Goal: Task Accomplishment & Management: Use online tool/utility

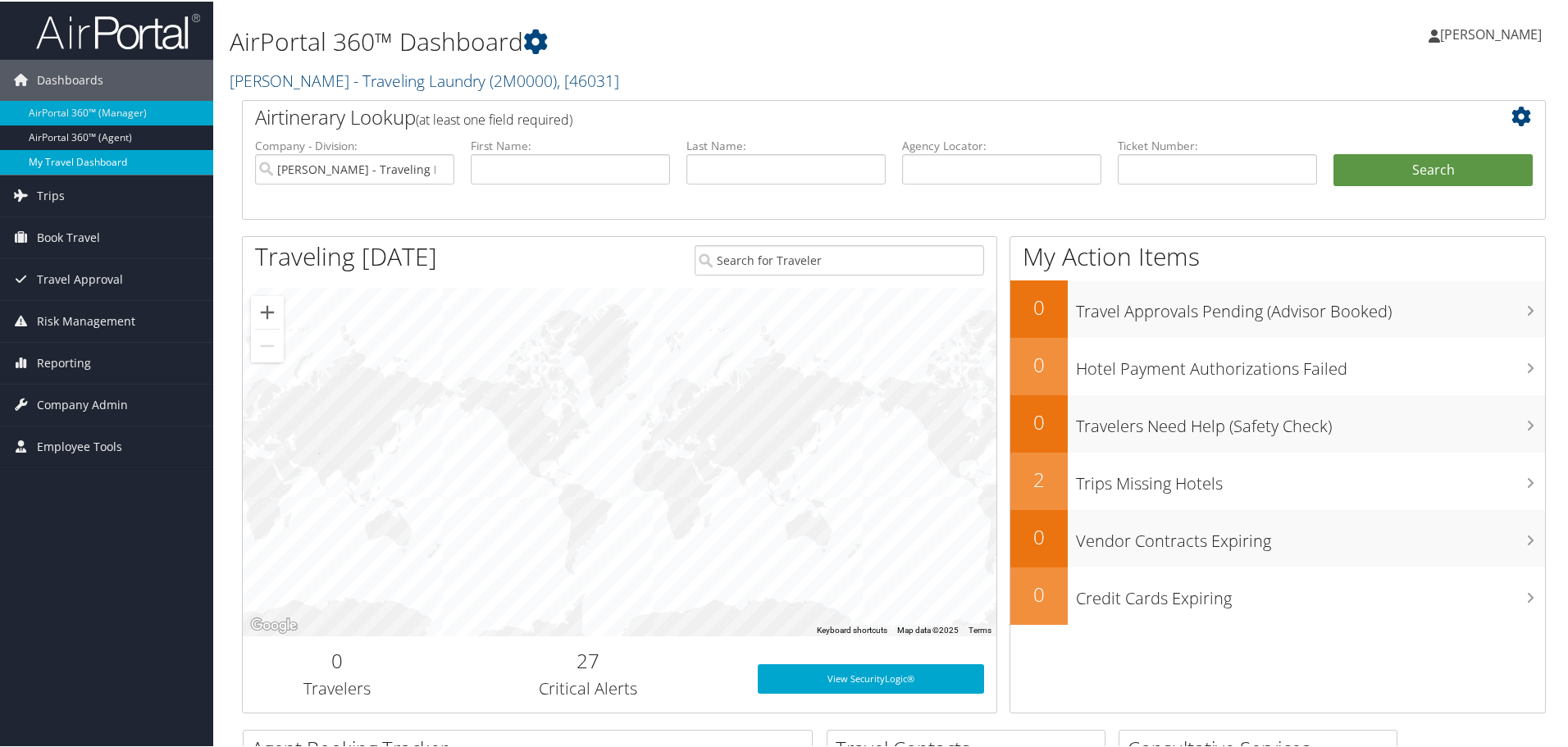
click at [59, 163] on link "My Travel Dashboard" at bounding box center [106, 160] width 213 height 25
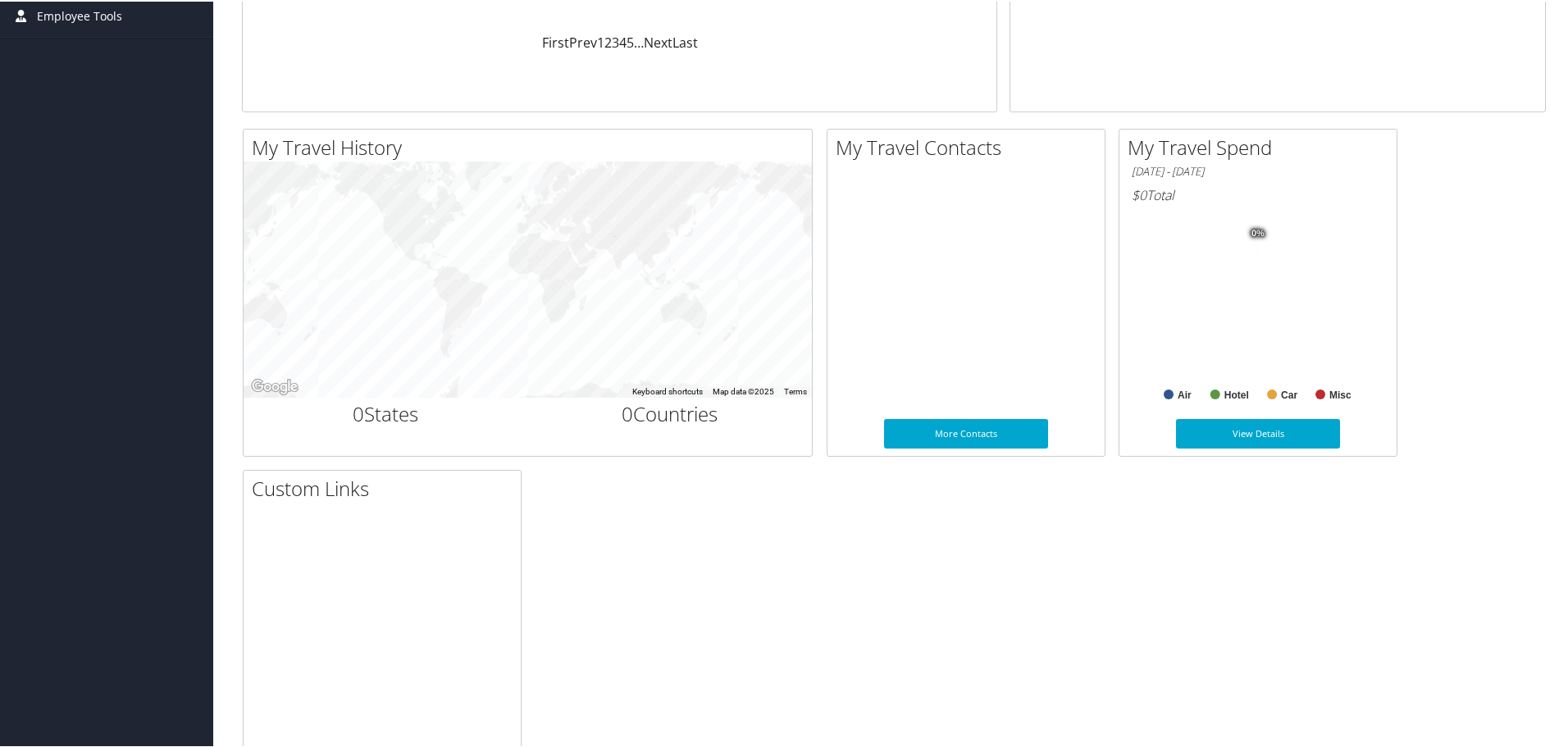
scroll to position [180, 0]
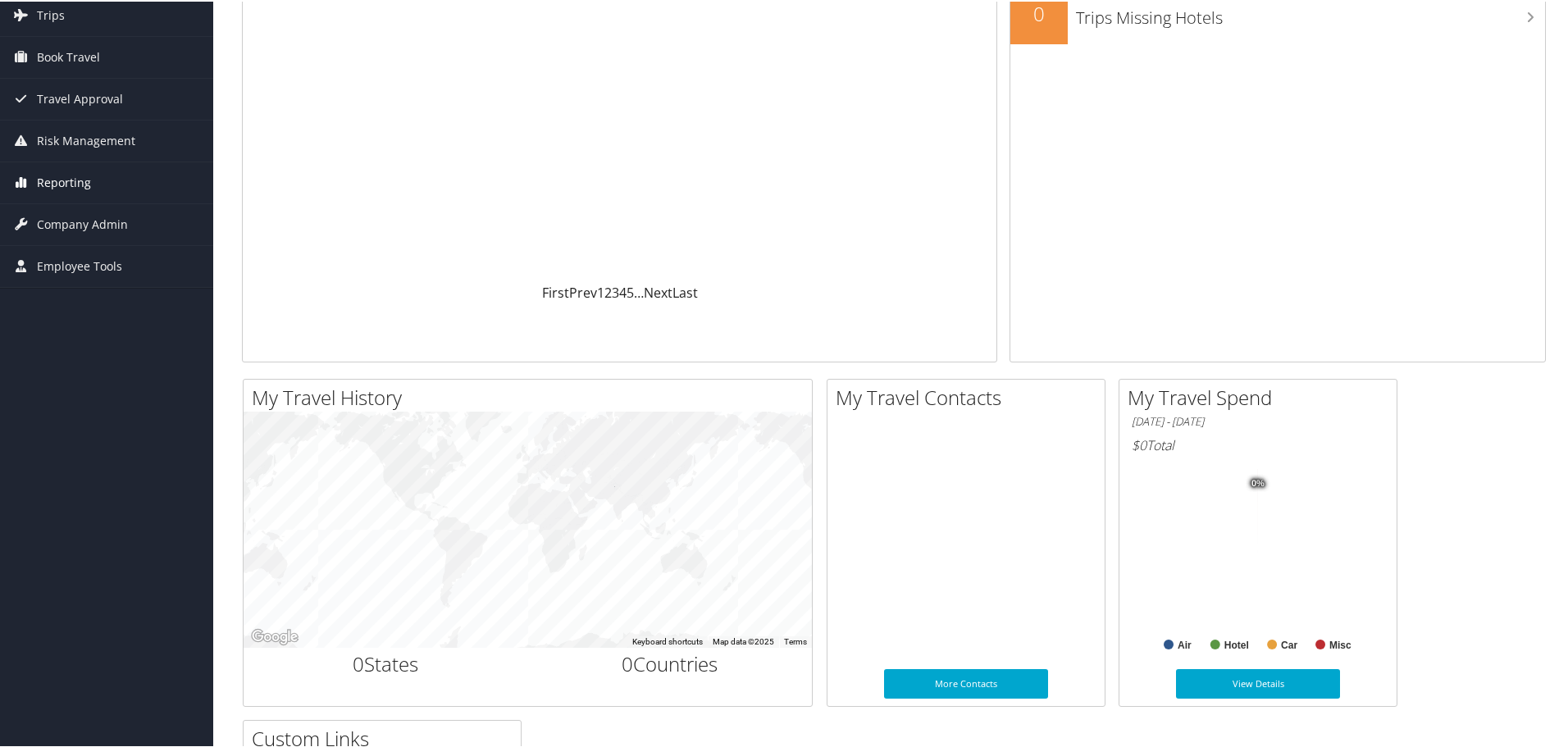
click at [54, 184] on span "Reporting" at bounding box center [63, 181] width 54 height 41
click at [114, 186] on link "Reporting" at bounding box center [106, 181] width 213 height 41
click at [65, 181] on span "Reporting" at bounding box center [63, 181] width 54 height 41
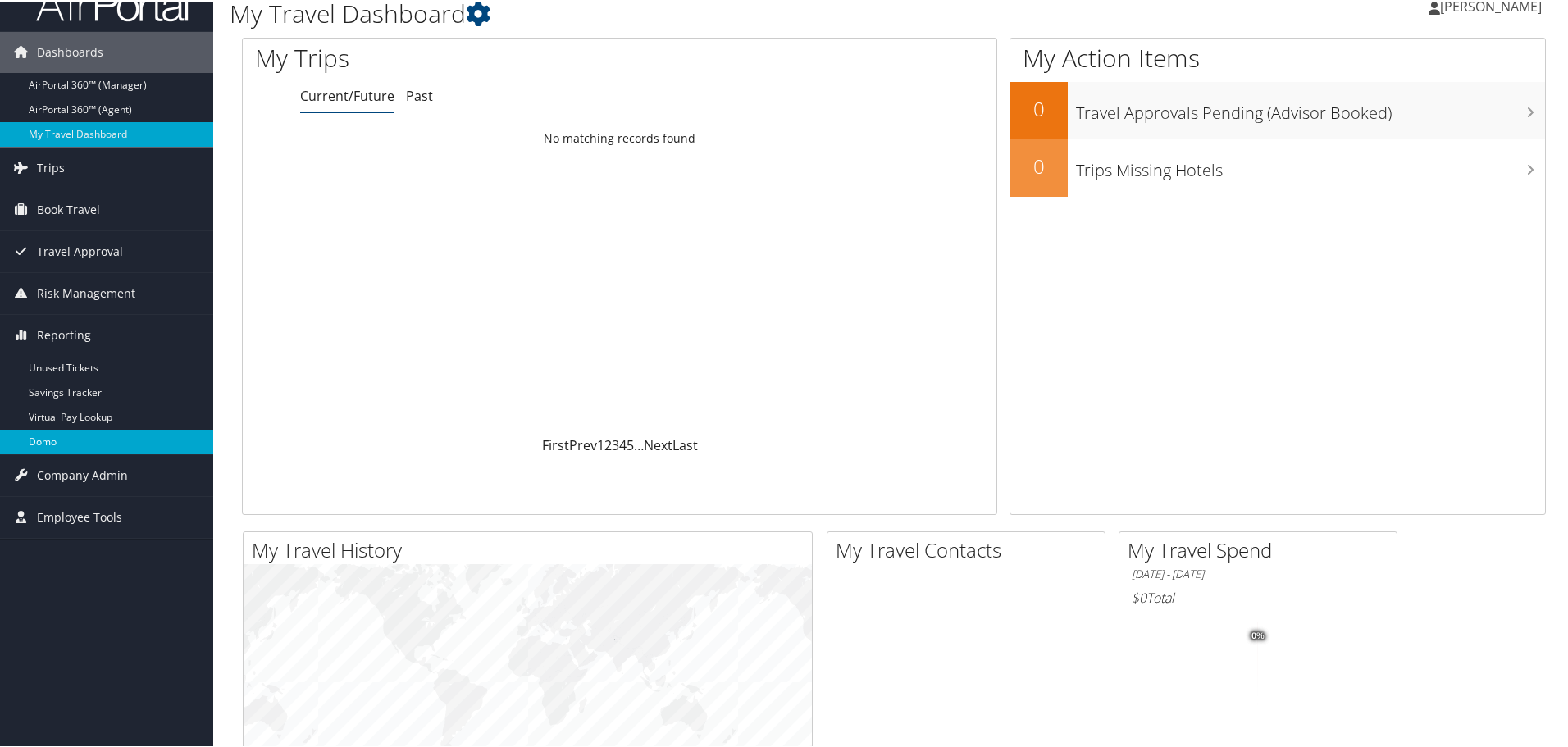
scroll to position [16, 0]
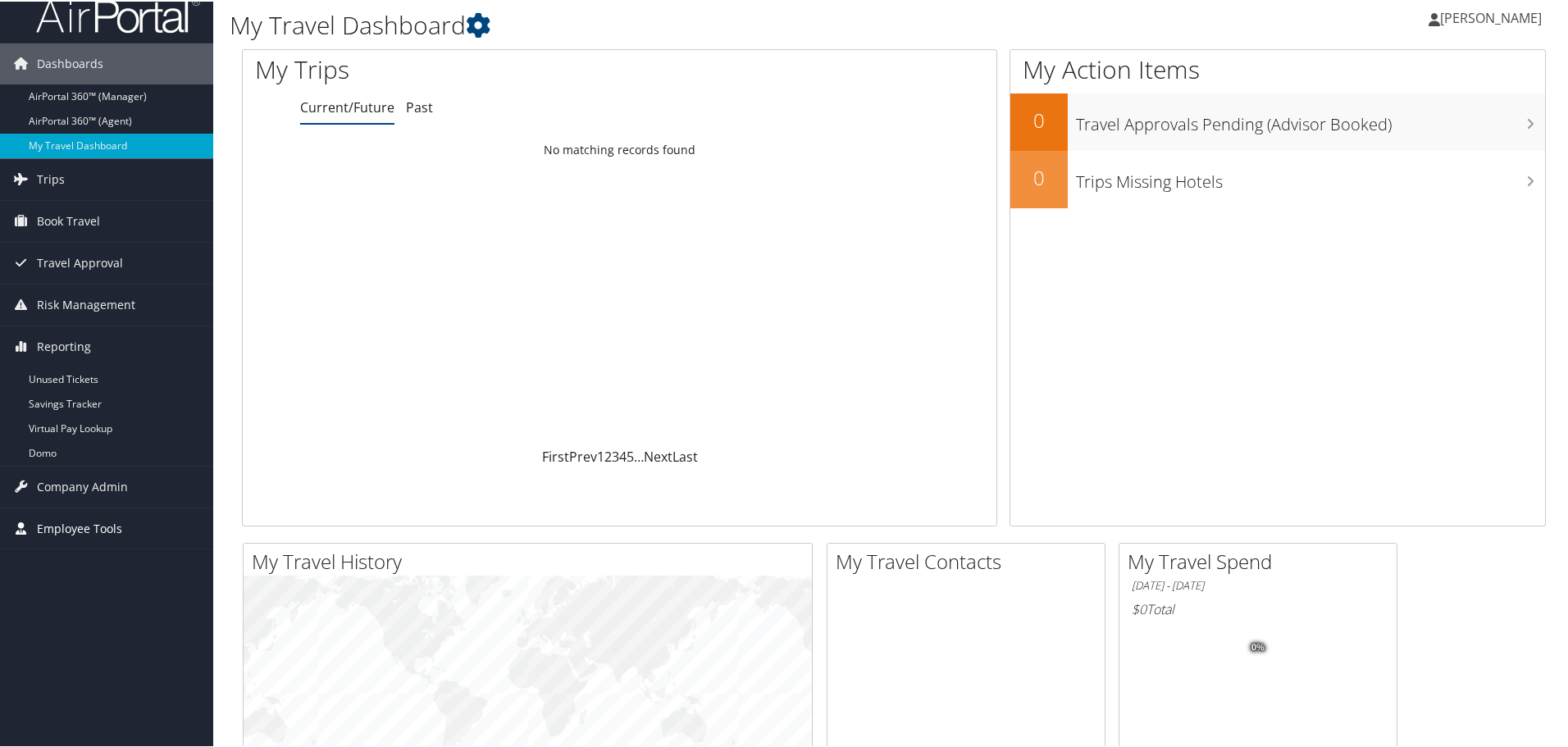
click at [76, 526] on span "Employee Tools" at bounding box center [79, 527] width 85 height 41
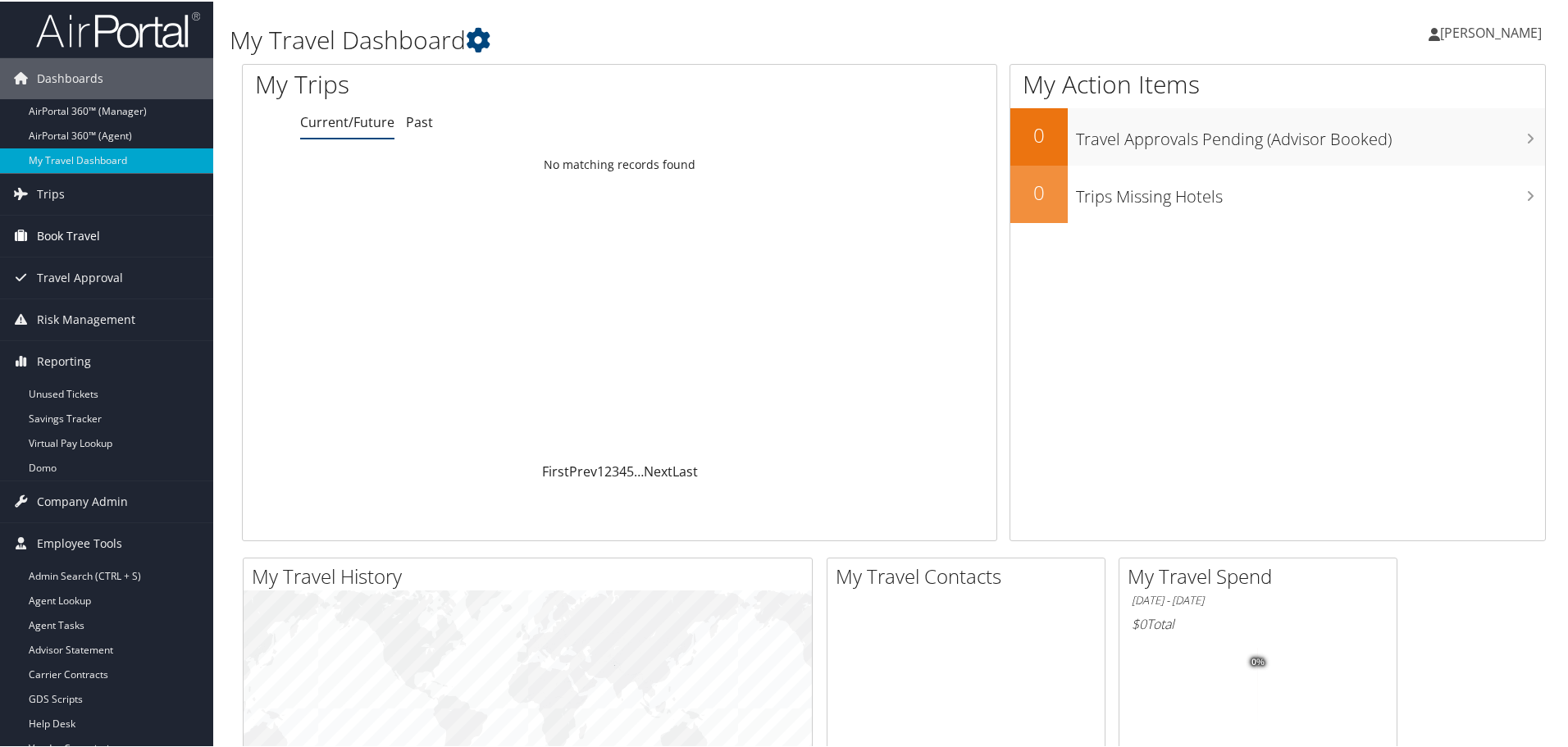
scroll to position [0, 0]
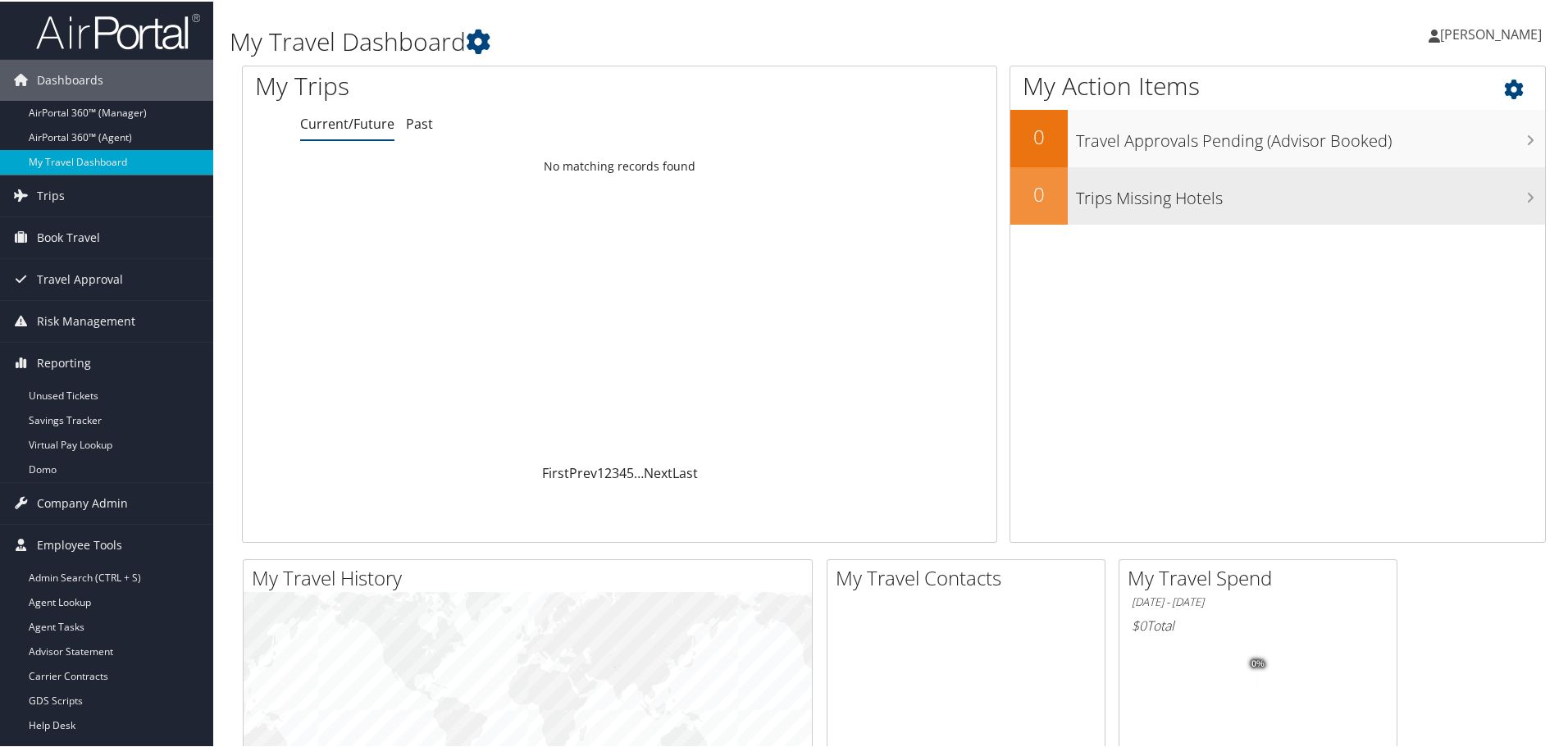
click at [1275, 196] on h3 "Trips Missing Hotels" at bounding box center [1310, 193] width 469 height 31
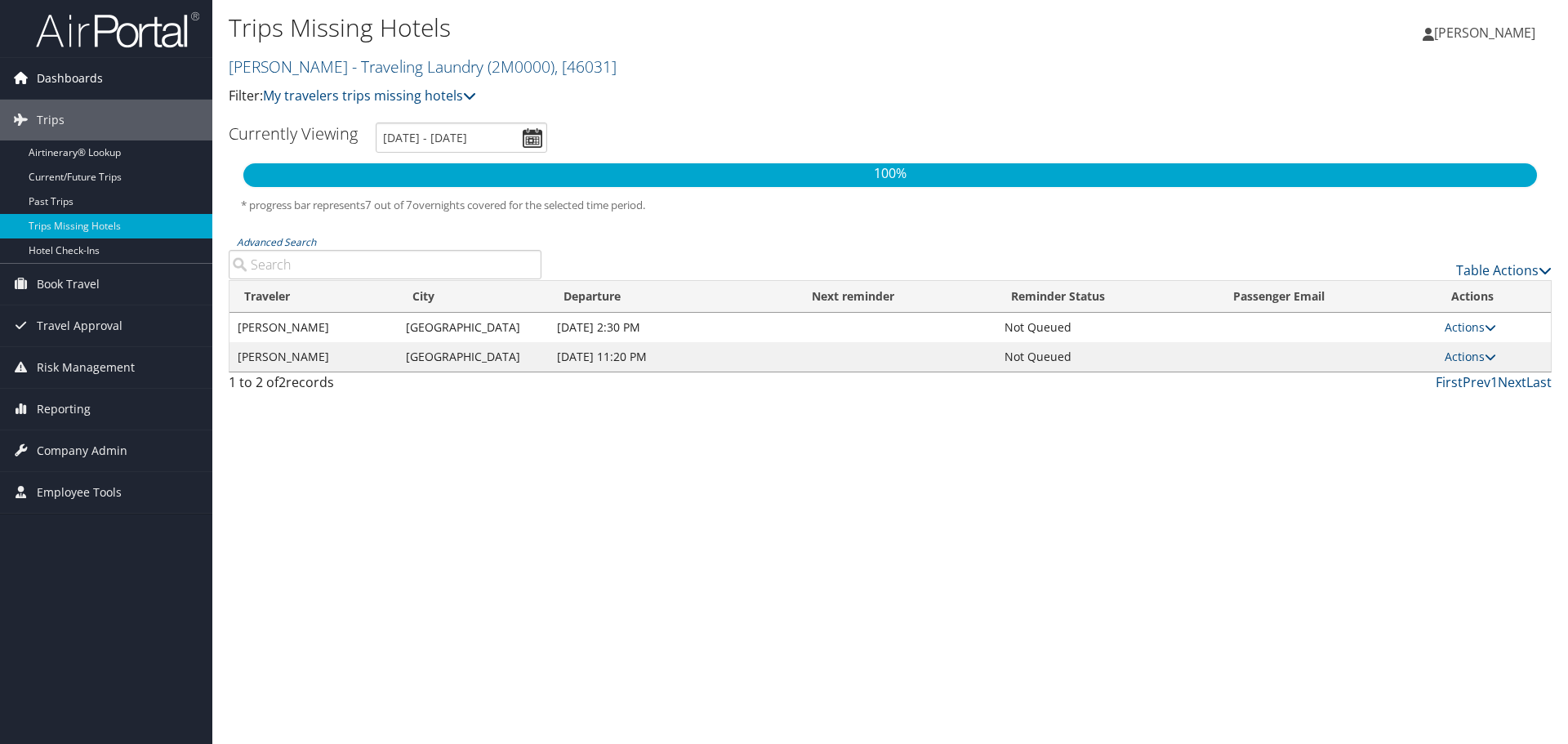
click at [100, 83] on span "Dashboards" at bounding box center [69, 78] width 66 height 41
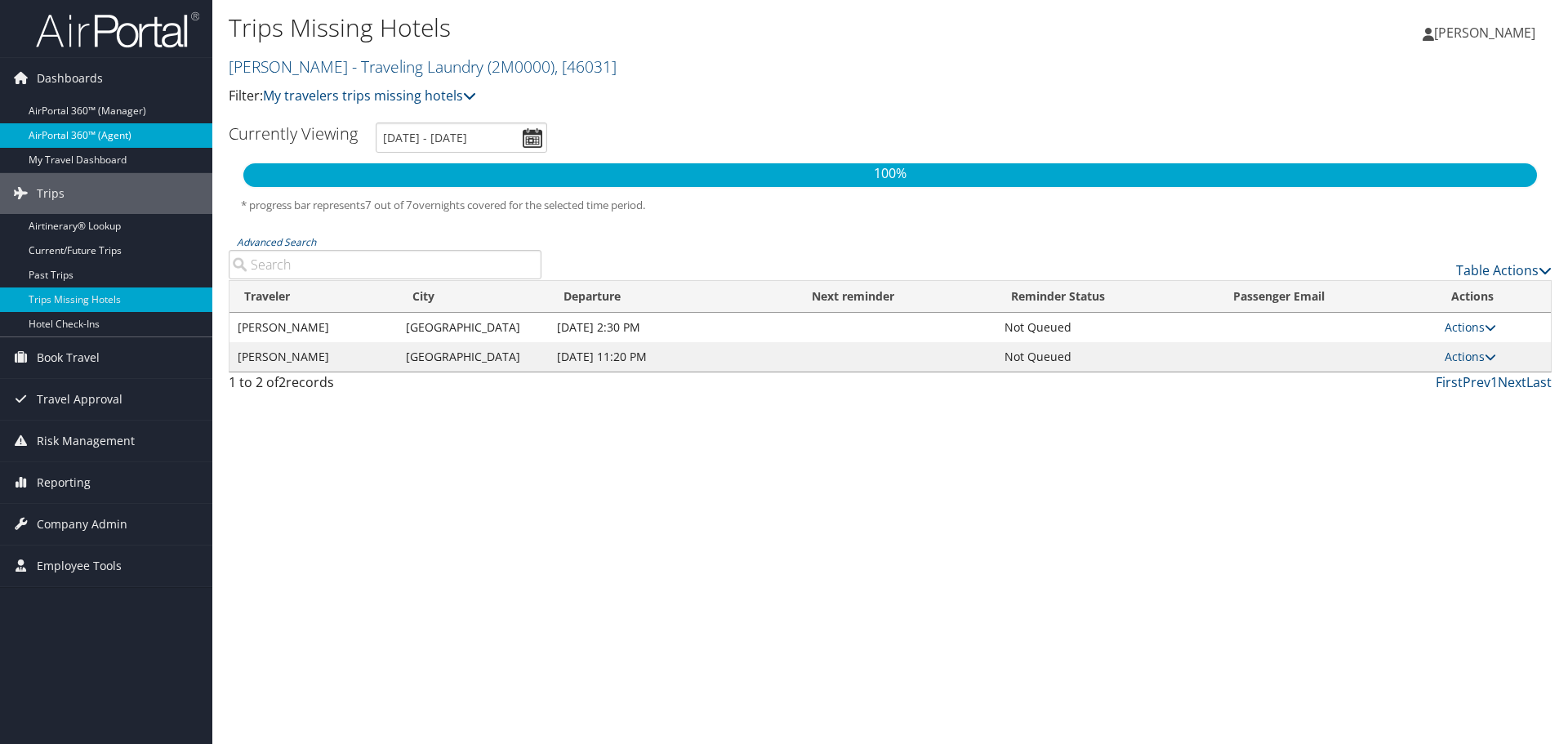
click at [87, 136] on link "AirPortal 360™ (Agent)" at bounding box center [106, 135] width 212 height 25
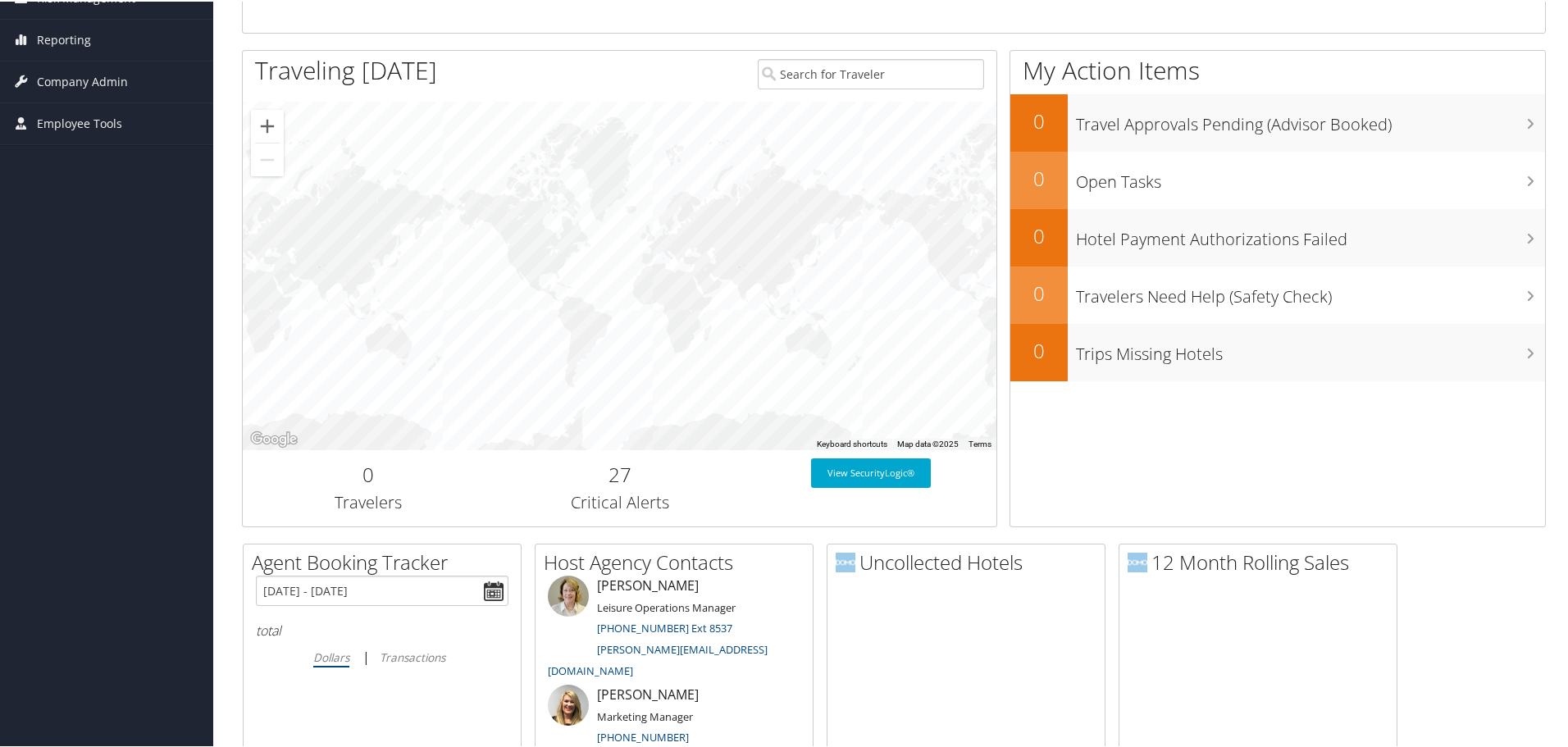
scroll to position [328, 0]
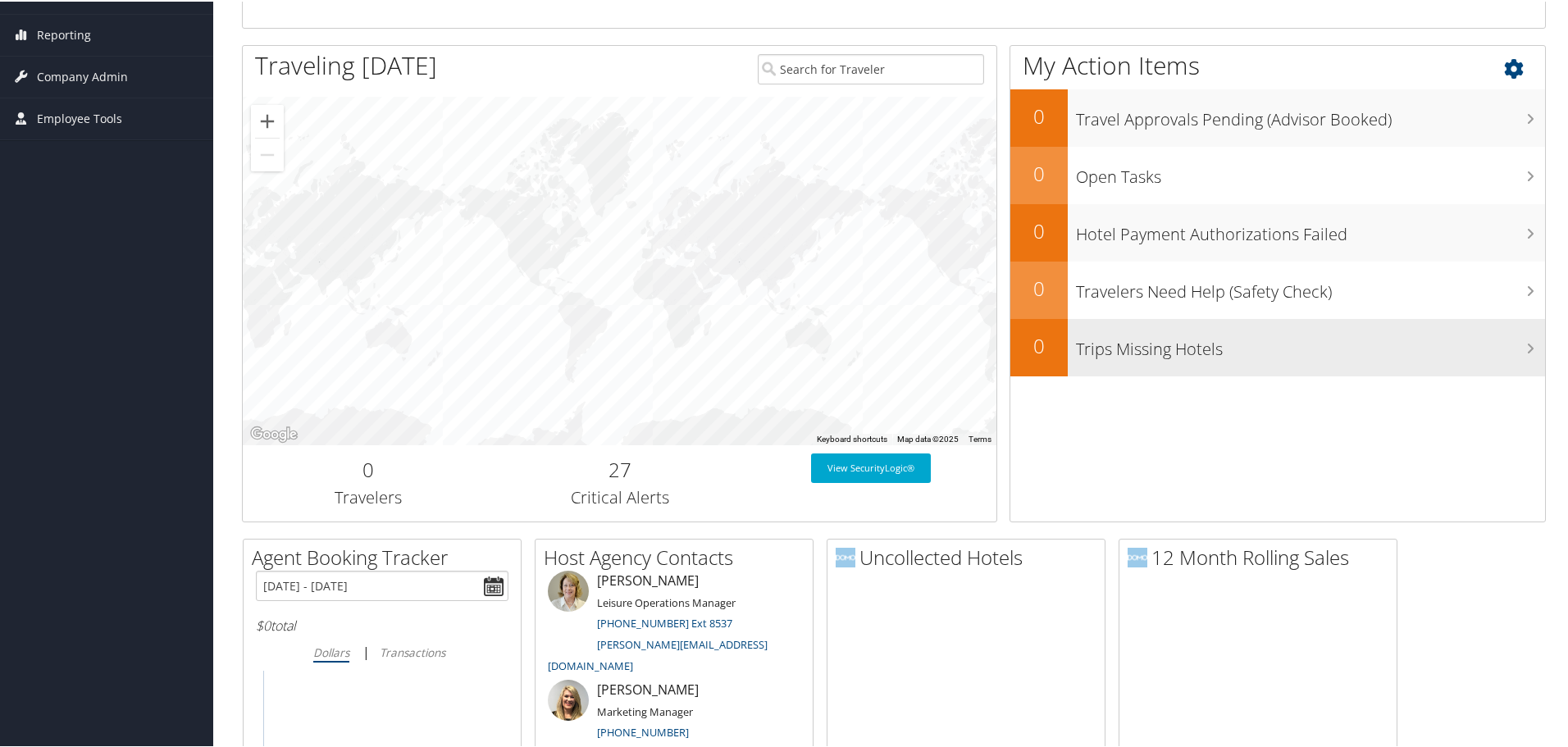
click at [1497, 344] on h3 "Trips Missing Hotels" at bounding box center [1310, 344] width 469 height 31
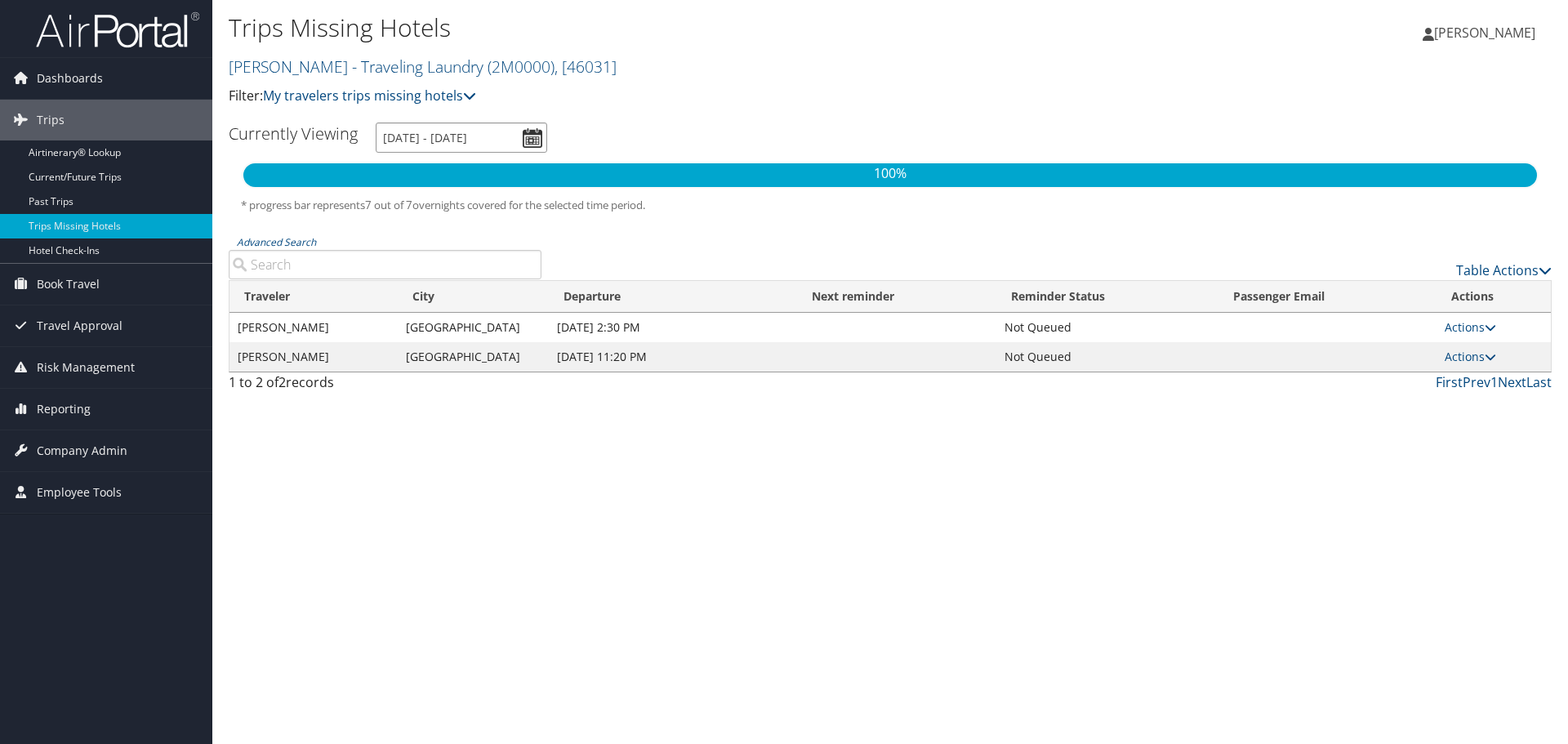
click at [538, 138] on input "[DATE] - [DATE]" at bounding box center [462, 138] width 171 height 30
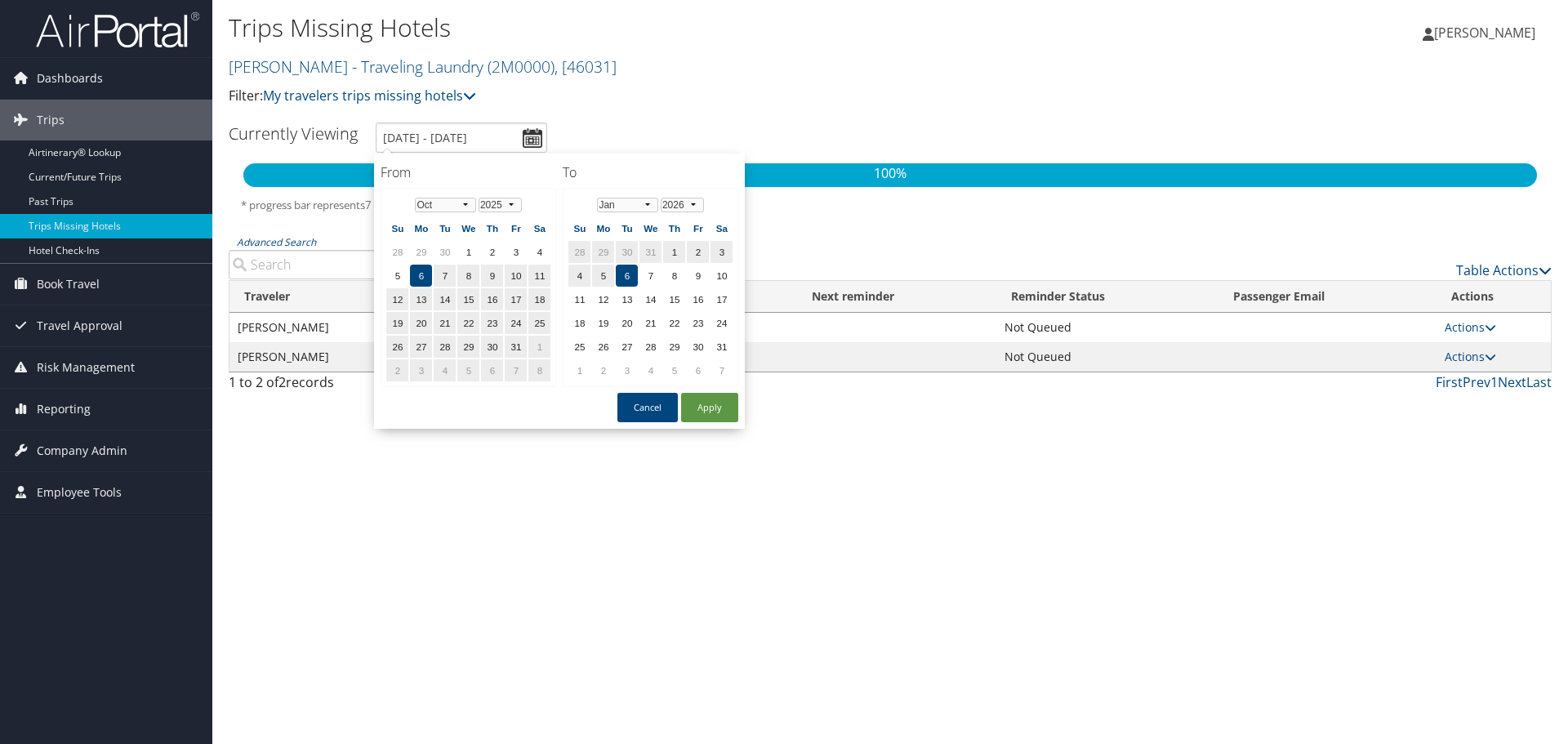
click at [733, 123] on div "Trips Missing Hotels Melissa Nichols - Traveling Laundry ( 2M0000 ) , [ 46031 ]…" at bounding box center [669, 66] width 882 height 115
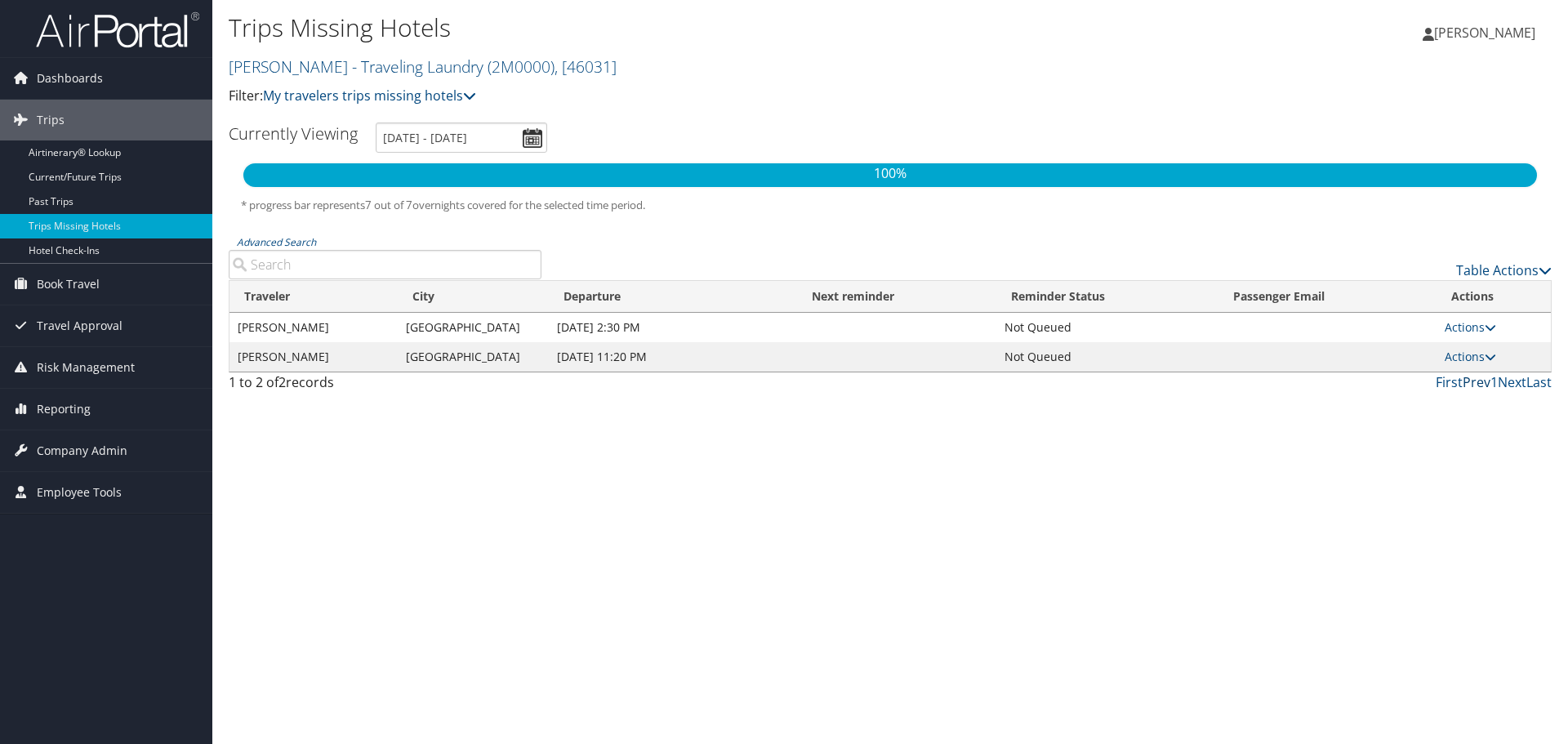
click at [1471, 382] on link "Prev" at bounding box center [1476, 382] width 27 height 18
click at [1478, 352] on link "Actions" at bounding box center [1470, 356] width 51 height 15
drag, startPoint x: 1191, startPoint y: 489, endPoint x: 1052, endPoint y: 477, distance: 139.5
click at [1191, 488] on div "Trips Missing Hotels Melissa Nichols - Traveling Laundry ( 2M0000 ) , [ 46031 ]…" at bounding box center [890, 372] width 1356 height 744
click at [44, 404] on span "Reporting" at bounding box center [63, 409] width 54 height 41
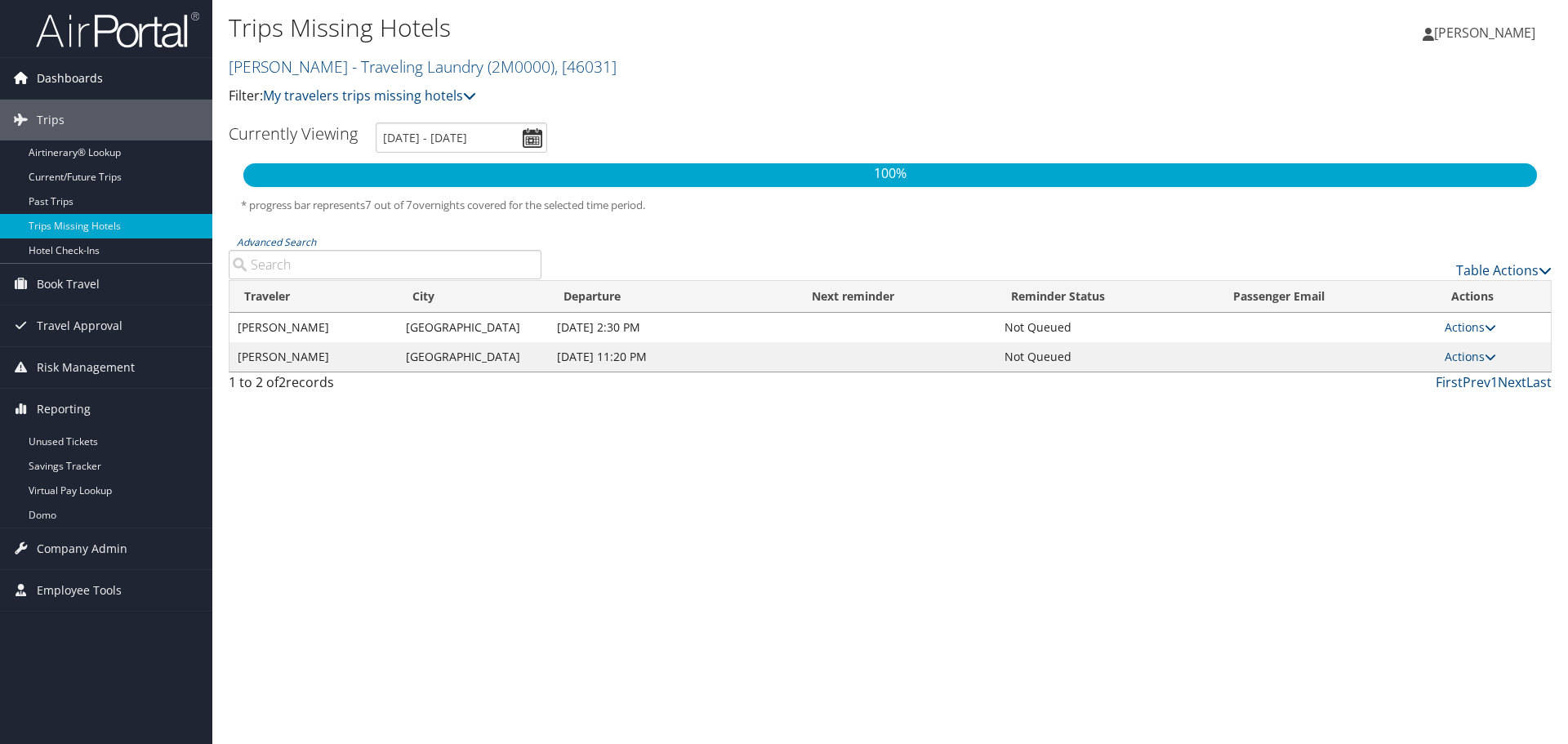
click at [59, 76] on span "Dashboards" at bounding box center [69, 78] width 66 height 41
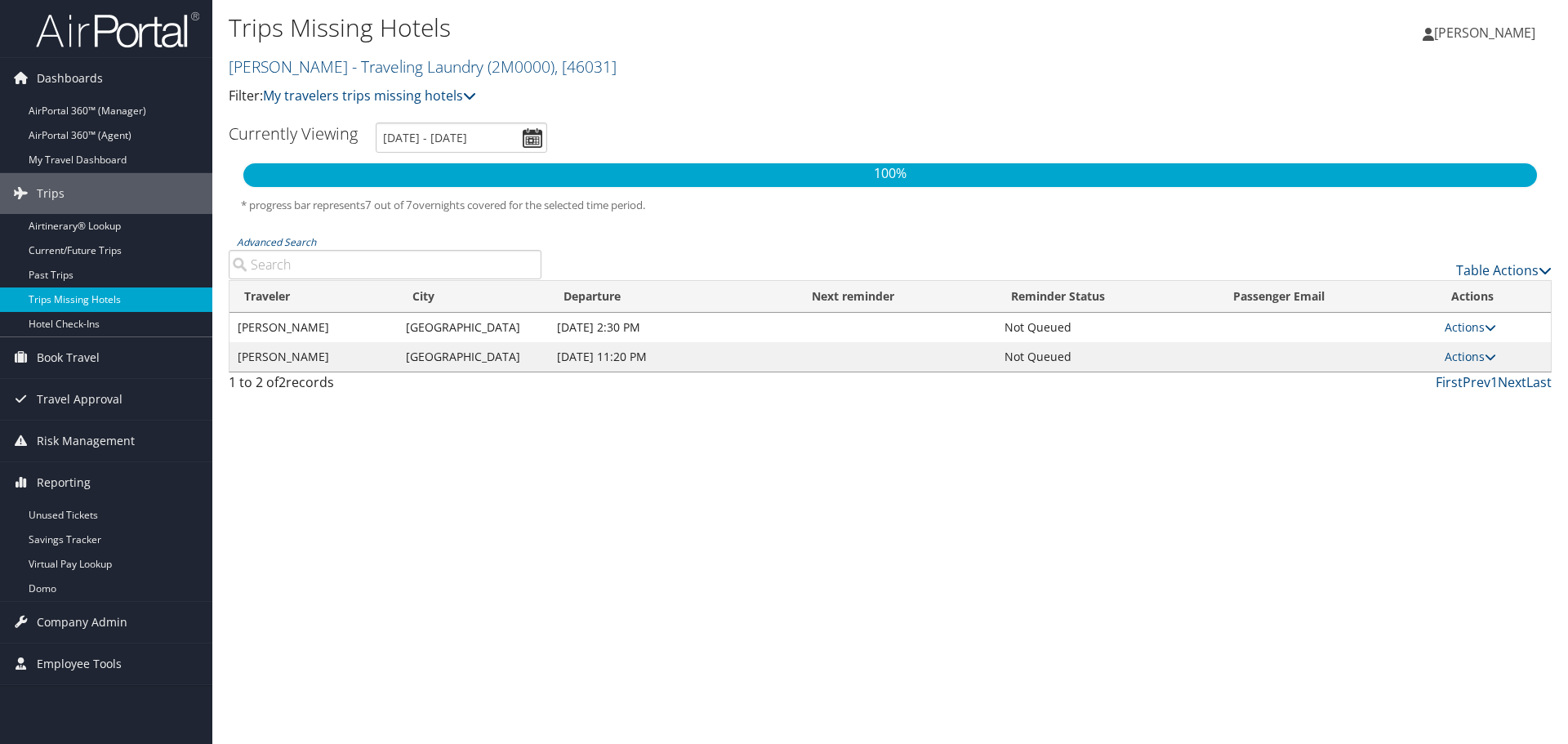
click at [42, 296] on link "Trips Missing Hotels" at bounding box center [106, 300] width 212 height 25
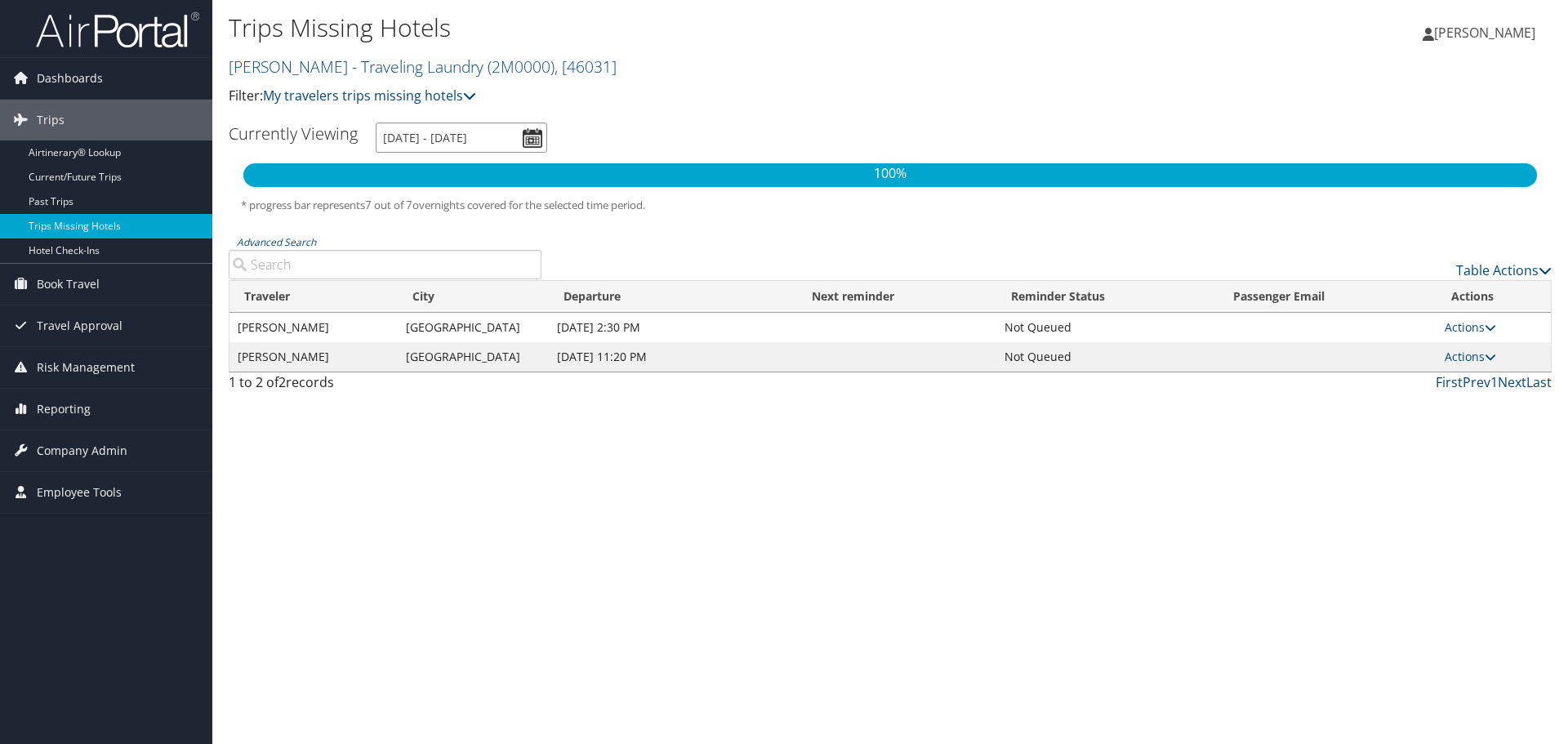
click at [525, 134] on input "[DATE] - [DATE]" at bounding box center [462, 138] width 171 height 30
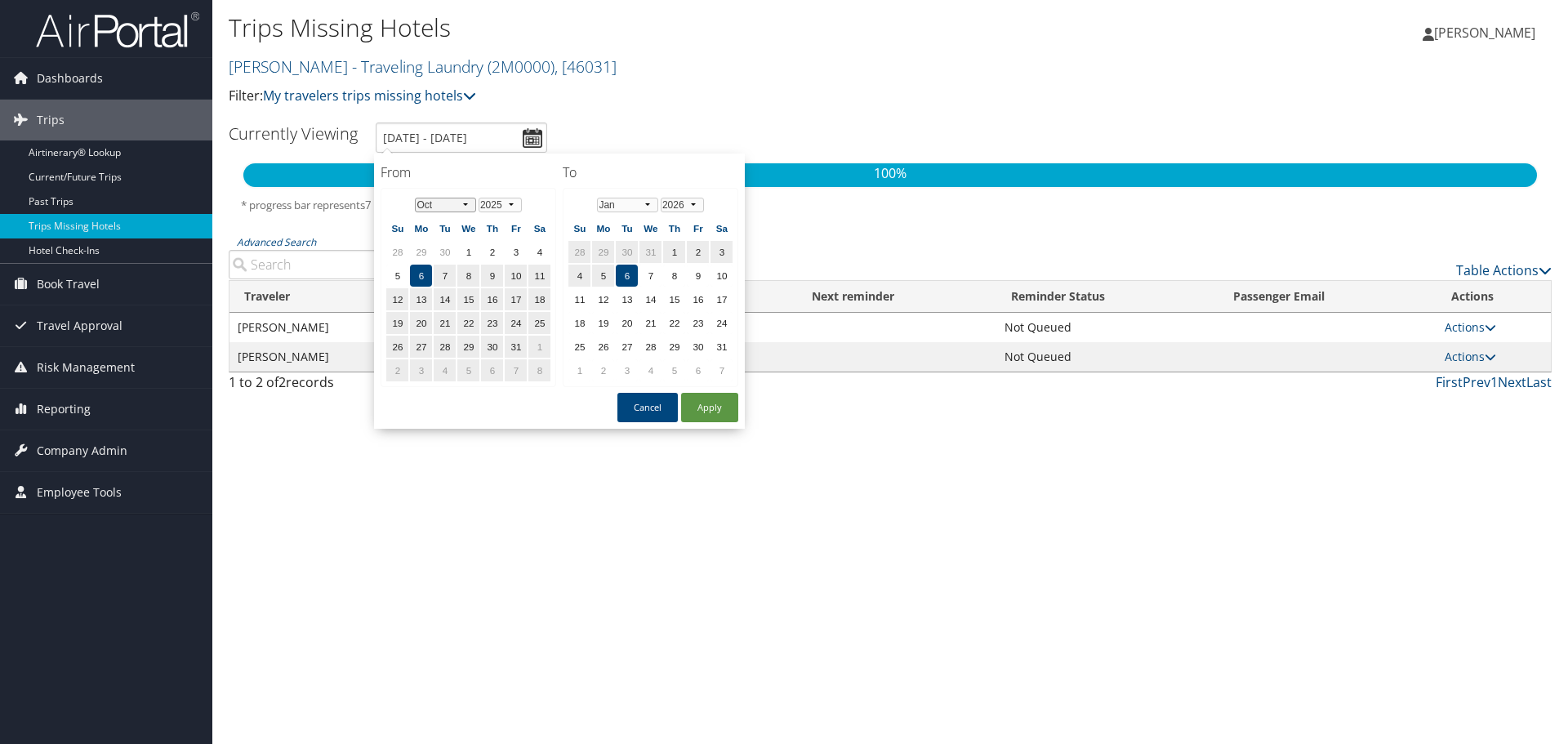
click at [472, 204] on select "Jan Feb Mar Apr May Jun Jul Aug Sep Oct Nov Dec" at bounding box center [445, 205] width 61 height 15
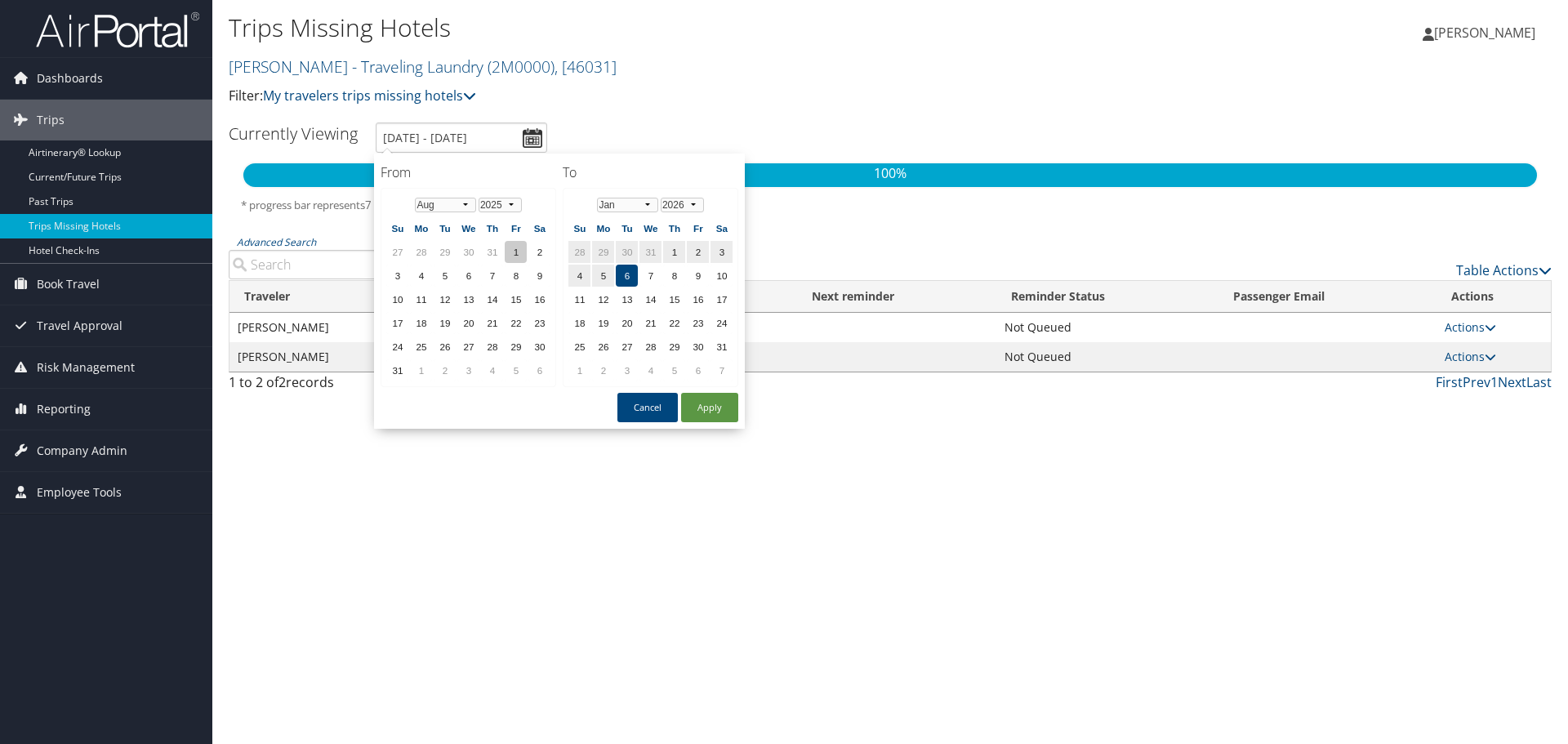
click at [520, 246] on td "1" at bounding box center [515, 252] width 22 height 22
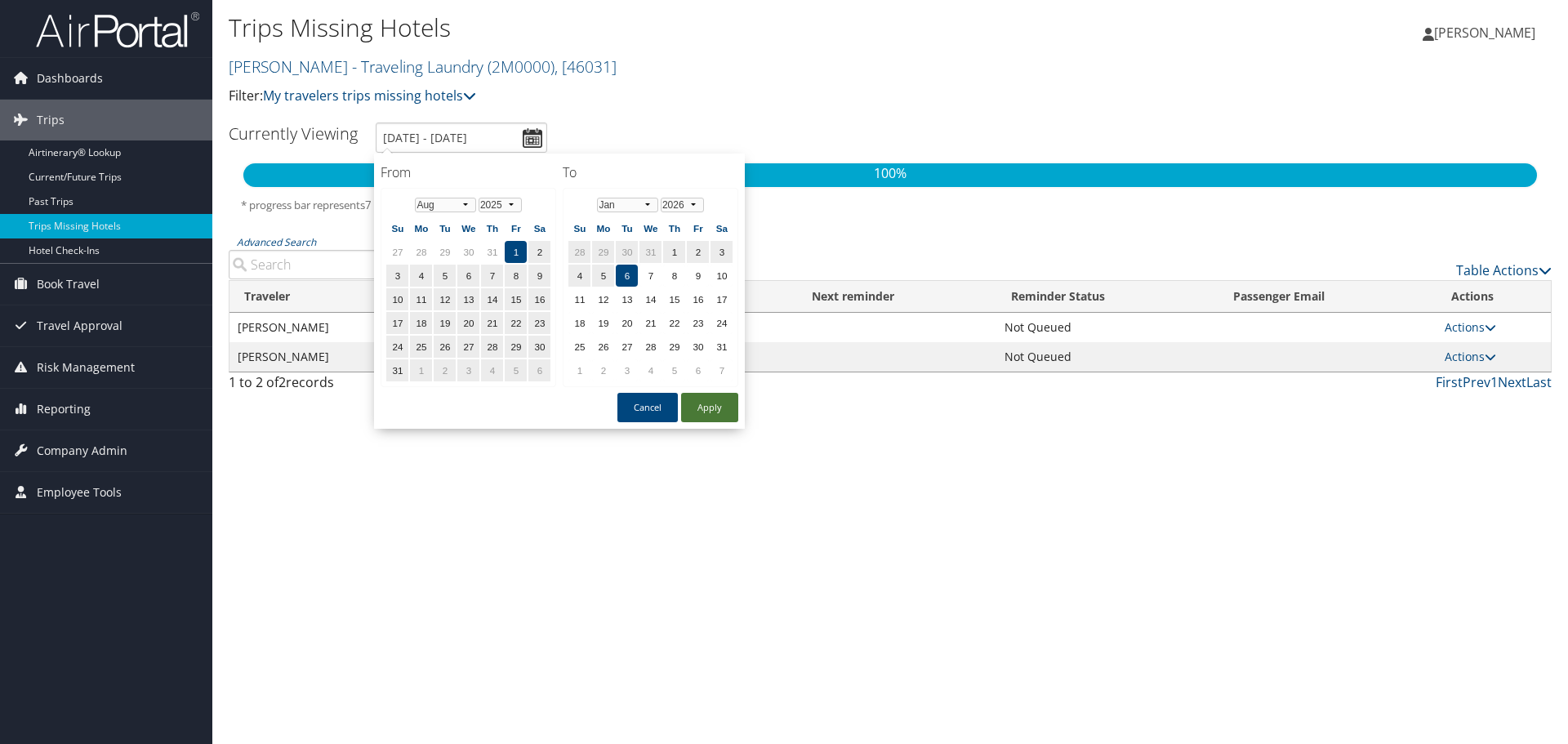
click at [703, 410] on button "Apply" at bounding box center [709, 407] width 57 height 29
type input "8/1/2025 - 1/6/2026"
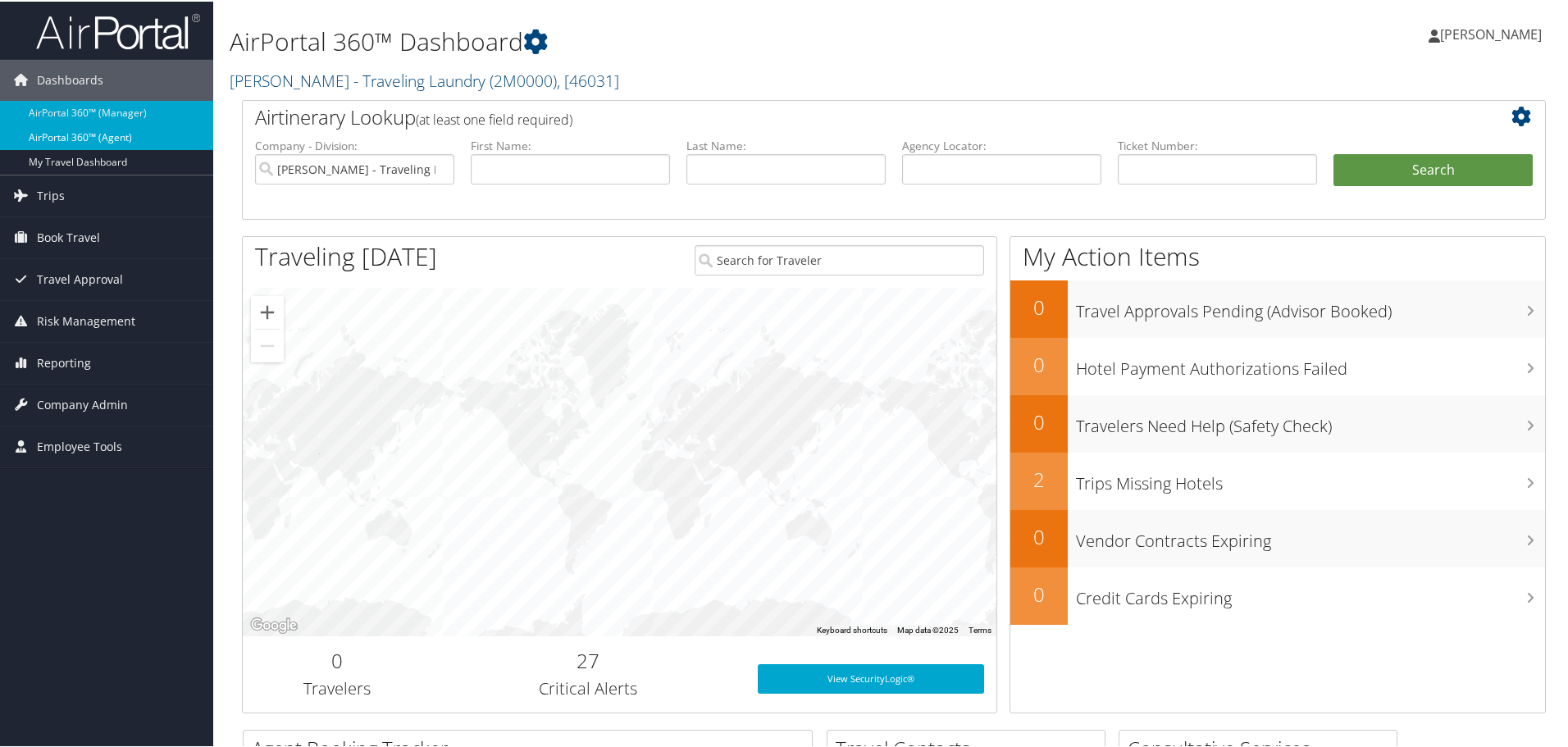
click at [90, 138] on link "AirPortal 360™ (Agent)" at bounding box center [106, 135] width 213 height 25
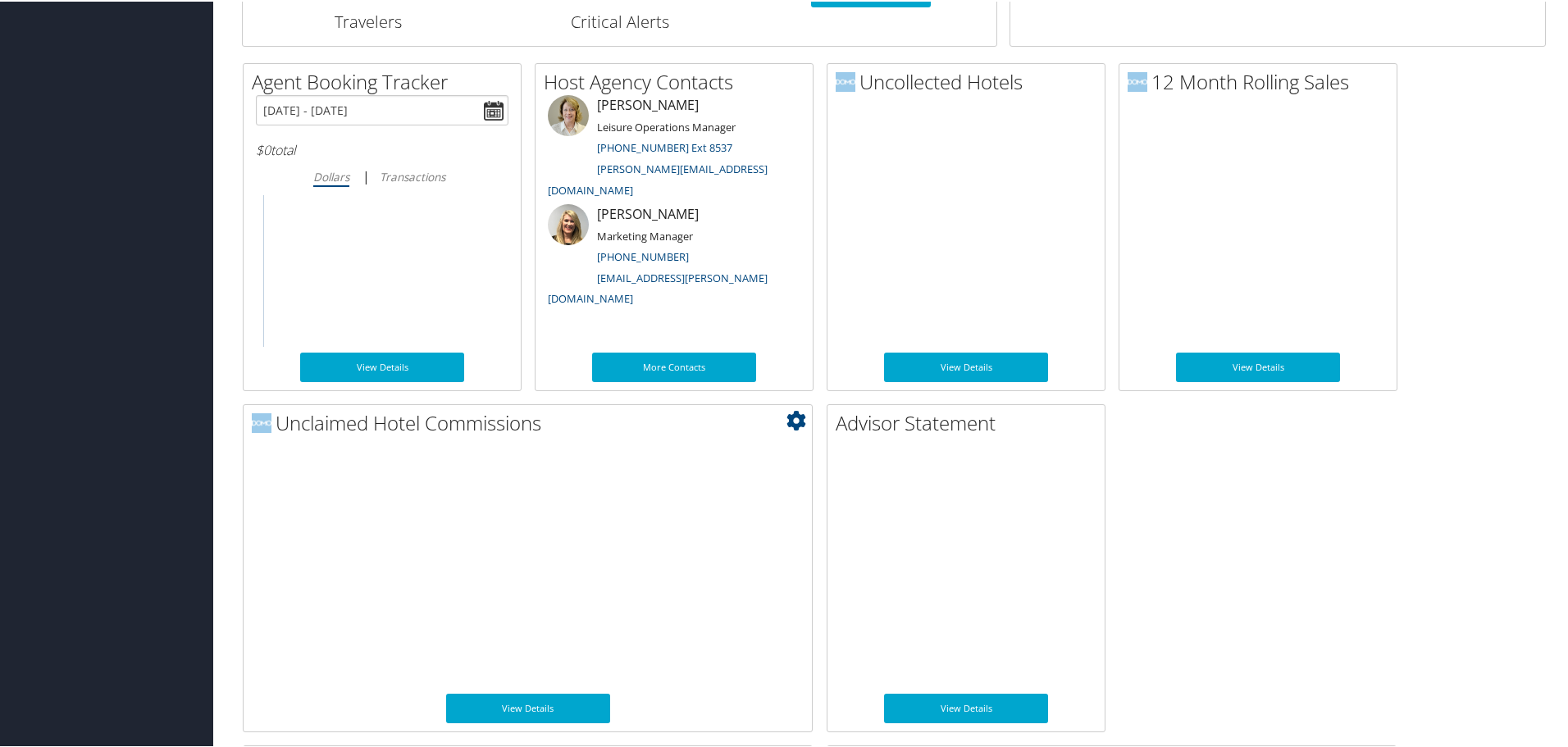
scroll to position [902, 0]
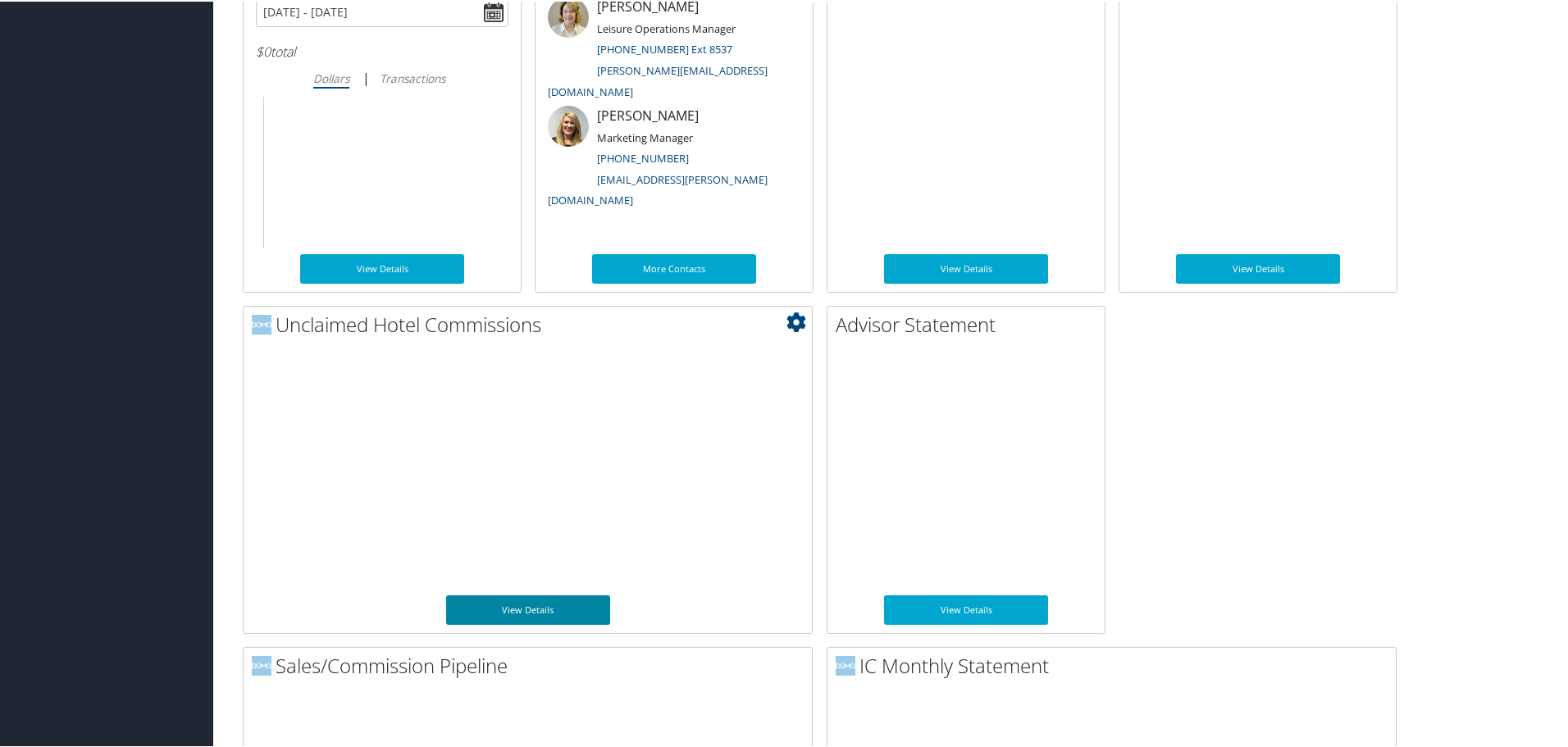
click at [528, 611] on link "View Details" at bounding box center [528, 608] width 164 height 29
